Goal: Task Accomplishment & Management: Manage account settings

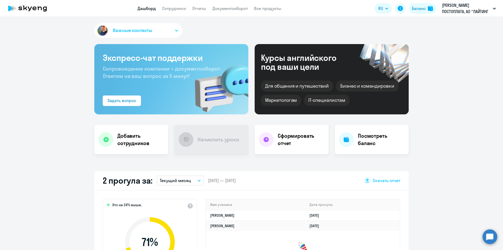
select select "30"
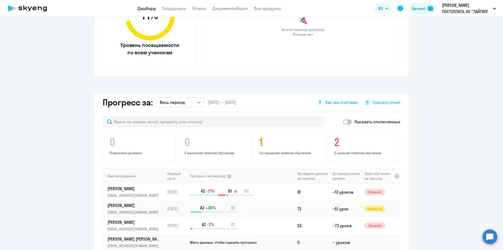
scroll to position [157, 0]
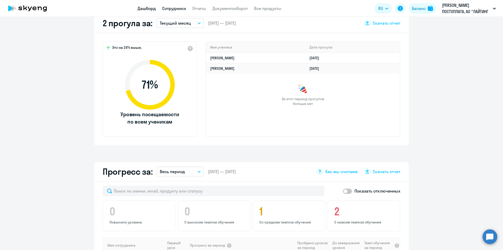
click at [171, 9] on link "Сотрудники" at bounding box center [174, 8] width 24 height 5
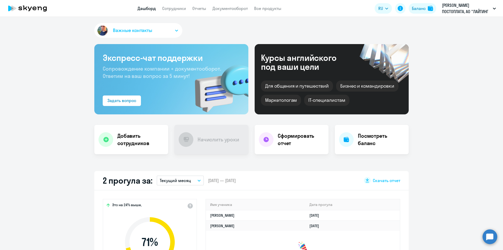
select select "30"
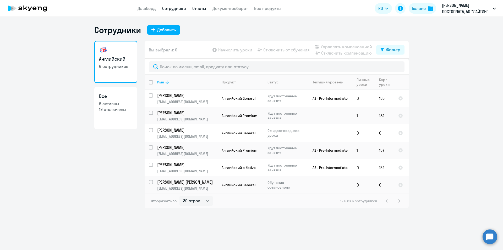
click at [200, 8] on link "Отчеты" at bounding box center [199, 8] width 14 height 5
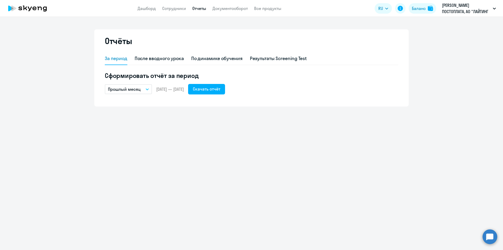
click at [134, 88] on p "Прошлый месяц" at bounding box center [124, 89] width 33 height 6
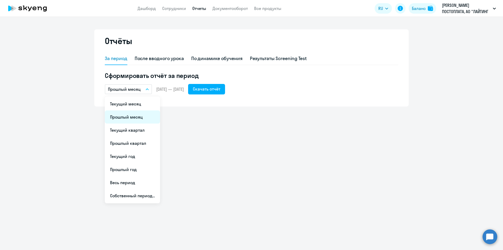
click at [132, 116] on li "Прошлый месяц" at bounding box center [132, 116] width 55 height 13
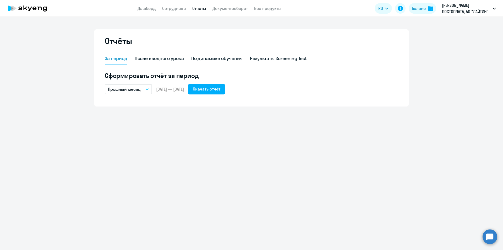
click at [166, 89] on span "[DATE] — [DATE]" at bounding box center [170, 89] width 28 height 6
click at [143, 89] on button "Прошлый месяц" at bounding box center [128, 89] width 47 height 10
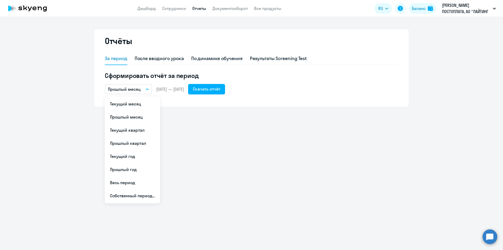
click at [172, 88] on span "[DATE] — [DATE]" at bounding box center [170, 89] width 28 height 6
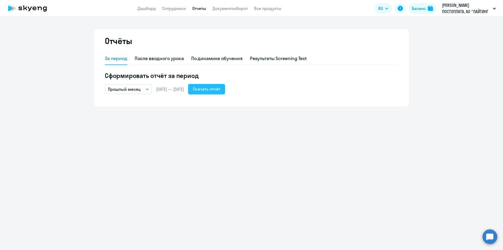
click at [219, 89] on div "Скачать отчёт" at bounding box center [206, 89] width 27 height 6
click at [174, 9] on link "Сотрудники" at bounding box center [174, 8] width 24 height 5
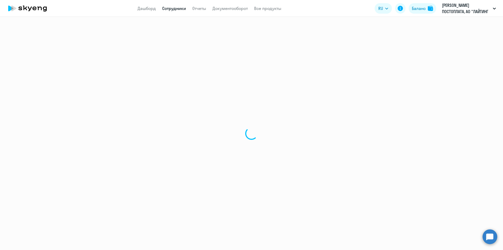
select select "30"
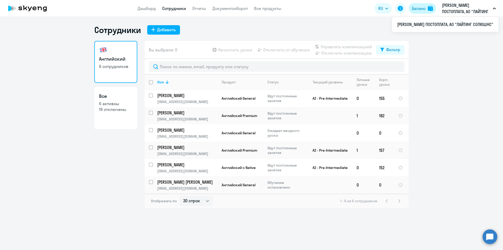
click at [430, 10] on img at bounding box center [430, 8] width 5 height 5
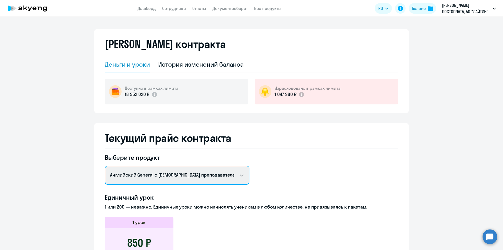
click at [214, 175] on select "Английский General с [DEMOGRAPHIC_DATA] преподавателем Английский General с [DE…" at bounding box center [177, 174] width 145 height 19
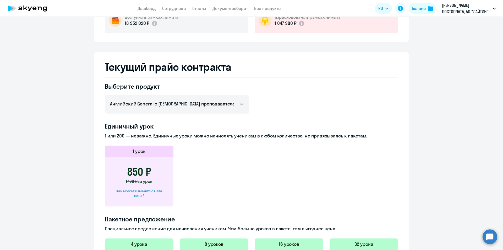
scroll to position [79, 0]
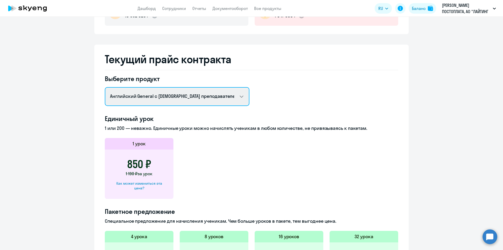
click at [201, 98] on select "Английский General с [DEMOGRAPHIC_DATA] преподавателем Английский General с [DE…" at bounding box center [177, 96] width 145 height 19
click at [105, 87] on select "Английский General с [DEMOGRAPHIC_DATA] преподавателем Английский General с [DE…" at bounding box center [177, 96] width 145 height 19
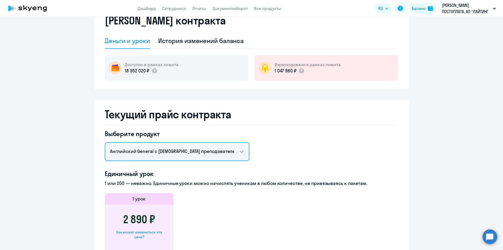
scroll to position [10, 0]
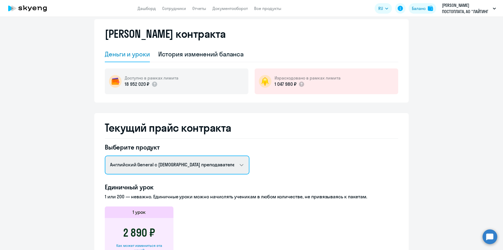
click at [139, 164] on select "Английский General с [DEMOGRAPHIC_DATA] преподавателем Английский General с [DE…" at bounding box center [177, 164] width 145 height 19
select select "english_adult_not_native_speaker_premium"
click at [105, 155] on select "Английский General с [DEMOGRAPHIC_DATA] преподавателем Английский General с [DE…" at bounding box center [177, 164] width 145 height 19
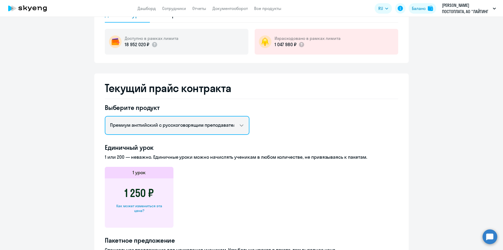
scroll to position [0, 0]
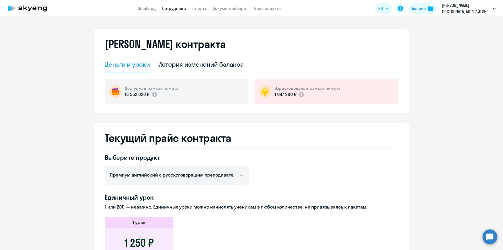
click at [180, 9] on link "Сотрудники" at bounding box center [174, 8] width 24 height 5
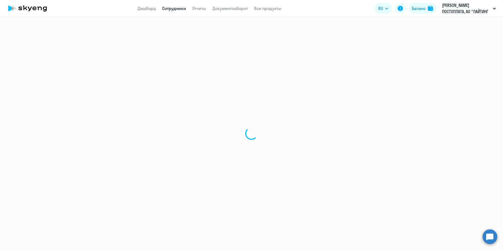
select select "30"
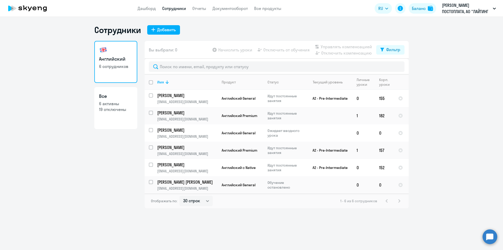
click at [32, 8] on icon at bounding box center [27, 8] width 46 height 13
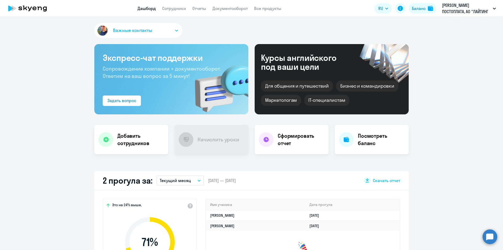
select select "30"
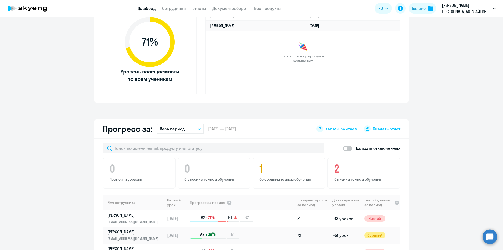
scroll to position [131, 0]
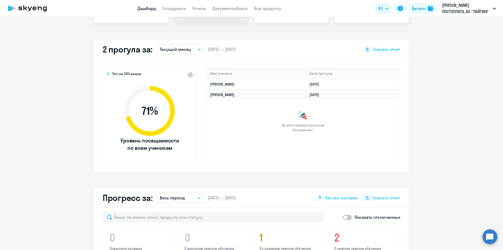
click at [198, 12] on app-header "Дашборд Сотрудники Отчеты Документооборот Все продукты Дашборд Сотрудники Отчет…" at bounding box center [251, 8] width 503 height 17
click at [198, 8] on link "Отчеты" at bounding box center [199, 8] width 14 height 5
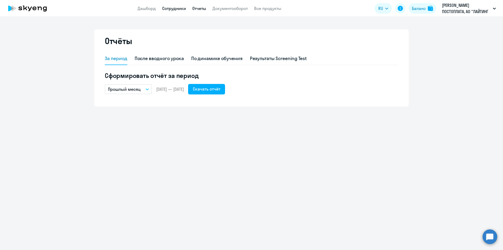
click at [179, 9] on link "Сотрудники" at bounding box center [174, 8] width 24 height 5
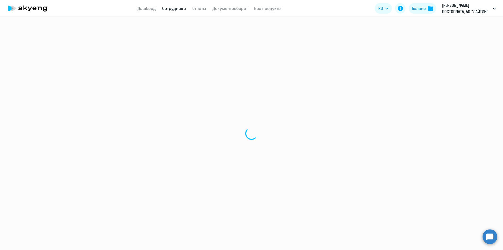
select select "30"
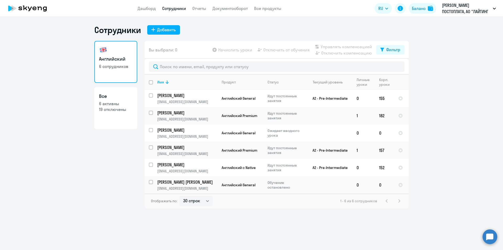
click at [148, 13] on app-header "Дашборд Сотрудники Отчеты Документооборот Все продукты Дашборд Сотрудники Отчет…" at bounding box center [251, 8] width 503 height 17
click at [147, 12] on app-header "Дашборд Сотрудники Отчеты Документооборот Все продукты Дашборд Сотрудники Отчет…" at bounding box center [251, 8] width 503 height 17
click at [145, 9] on link "Дашборд" at bounding box center [146, 8] width 18 height 5
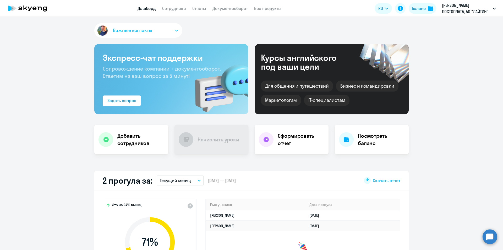
scroll to position [79, 0]
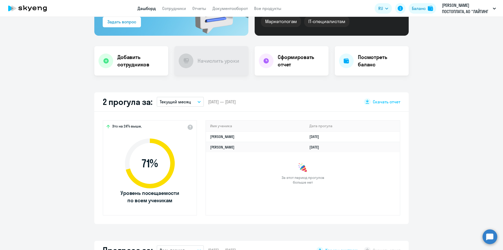
select select "30"
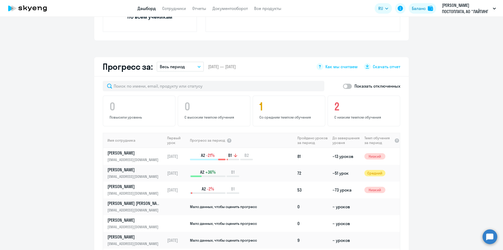
scroll to position [105, 0]
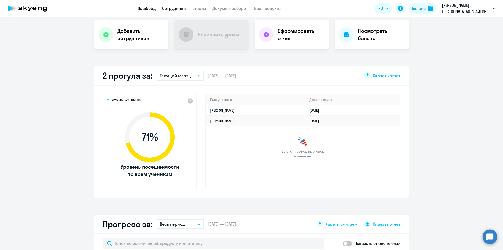
click at [175, 9] on link "Сотрудники" at bounding box center [174, 8] width 24 height 5
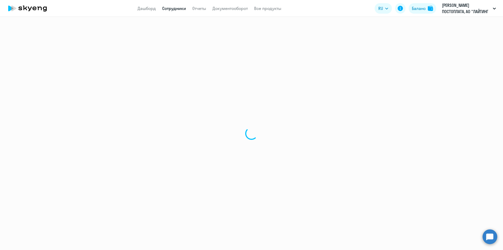
select select "30"
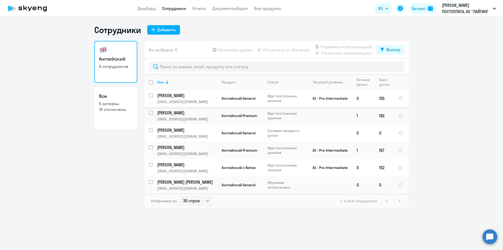
click at [312, 98] on td "A2 - Pre-Intermediate" at bounding box center [327, 98] width 49 height 17
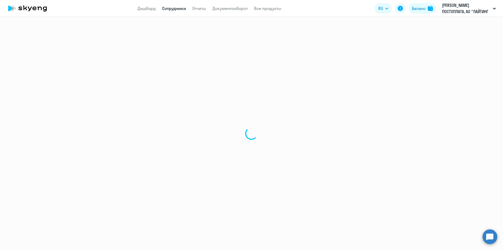
select select "english"
select select "30"
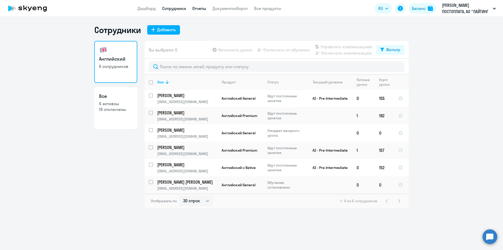
click at [197, 7] on link "Отчеты" at bounding box center [199, 8] width 14 height 5
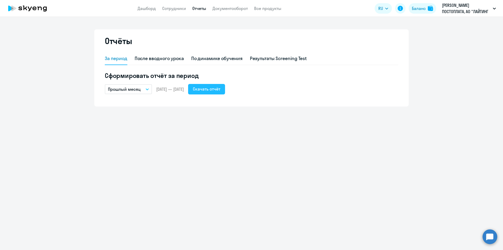
click at [225, 92] on button "Скачать отчёт" at bounding box center [206, 89] width 37 height 10
click at [147, 9] on link "Дашборд" at bounding box center [146, 8] width 18 height 5
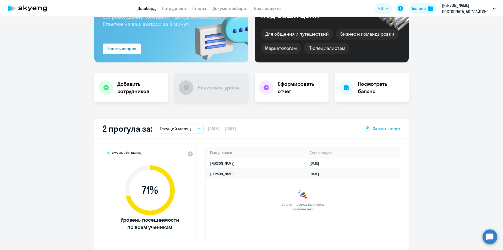
scroll to position [52, 0]
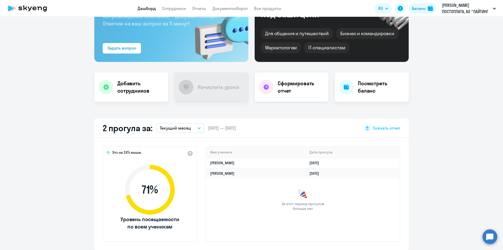
select select "30"
click at [374, 93] on h4 "Посмотреть баланс" at bounding box center [381, 87] width 47 height 15
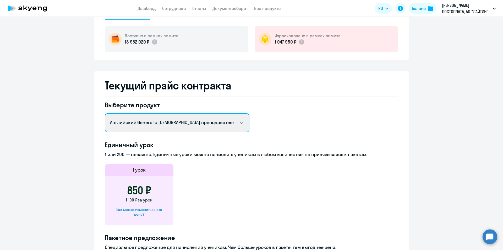
click at [166, 125] on select "Английский General с [DEMOGRAPHIC_DATA] преподавателем Английский General с [DE…" at bounding box center [177, 122] width 145 height 19
click at [105, 113] on select "Английский General с [DEMOGRAPHIC_DATA] преподавателем Английский General с [DE…" at bounding box center [177, 122] width 145 height 19
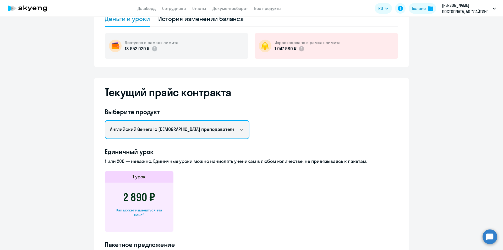
scroll to position [52, 0]
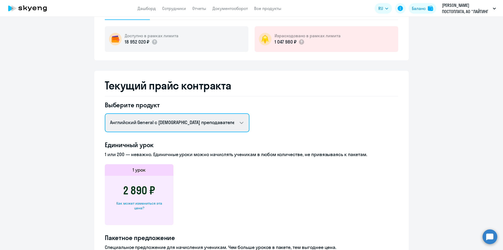
click at [170, 124] on select "Английский General с [DEMOGRAPHIC_DATA] преподавателем Английский General с [DE…" at bounding box center [177, 122] width 145 height 19
click at [105, 113] on select "Английский General с [DEMOGRAPHIC_DATA] преподавателем Английский General с [DE…" at bounding box center [177, 122] width 145 height 19
click at [168, 120] on select "Английский General с [DEMOGRAPHIC_DATA] преподавателем Английский General с [DE…" at bounding box center [177, 122] width 145 height 19
click at [105, 113] on select "Английский General с [DEMOGRAPHIC_DATA] преподавателем Английский General с [DE…" at bounding box center [177, 122] width 145 height 19
click at [195, 121] on select "Английский General с [DEMOGRAPHIC_DATA] преподавателем Английский General с [DE…" at bounding box center [177, 122] width 145 height 19
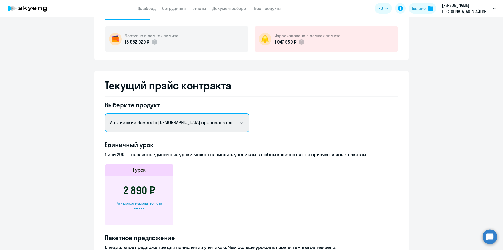
select select "english_adult_not_native_speaker_premium"
click at [105, 113] on select "Английский General с [DEMOGRAPHIC_DATA] преподавателем Английский General с [DE…" at bounding box center [177, 122] width 145 height 19
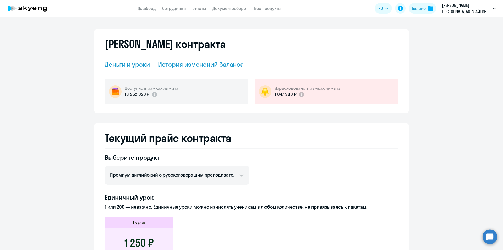
click at [206, 67] on div "История изменений баланса" at bounding box center [201, 64] width 86 height 8
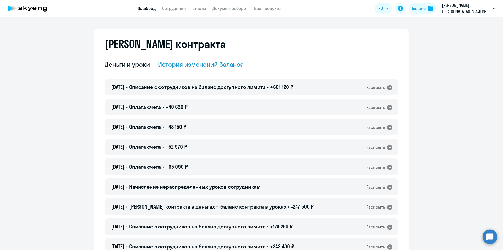
click at [145, 11] on link "Дашборд" at bounding box center [146, 8] width 18 height 5
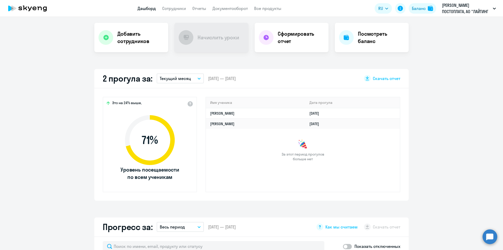
scroll to position [105, 0]
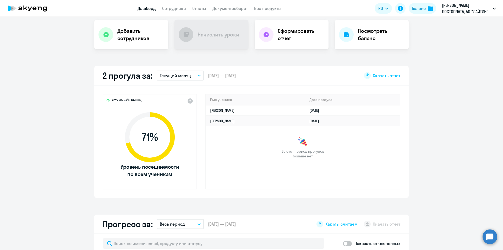
select select "30"
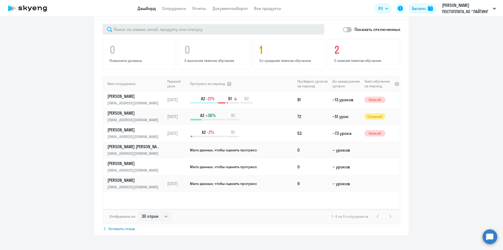
scroll to position [319, 0]
